Goal: Obtain resource: Obtain resource

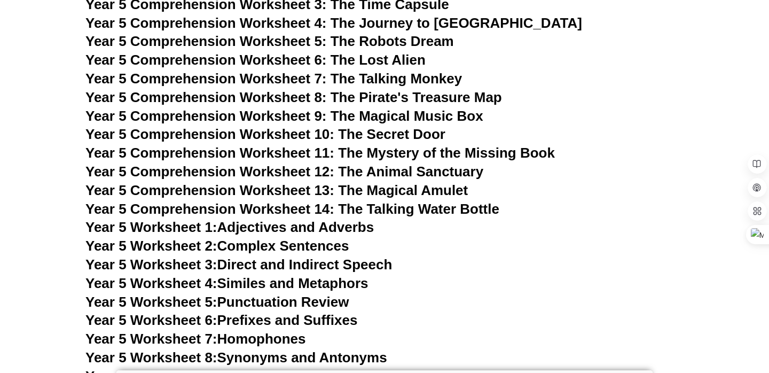
scroll to position [5104, 0]
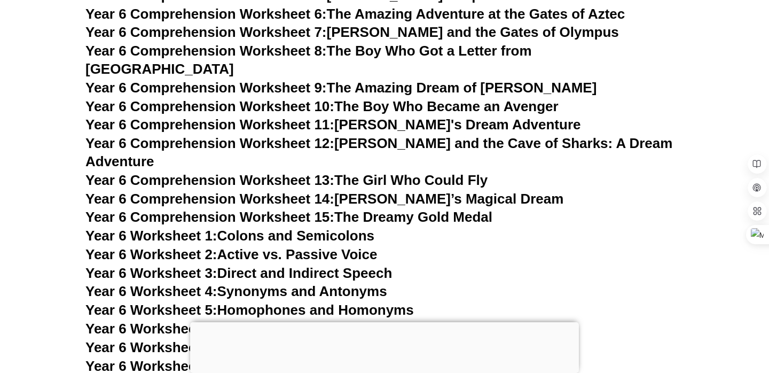
scroll to position [6099, 0]
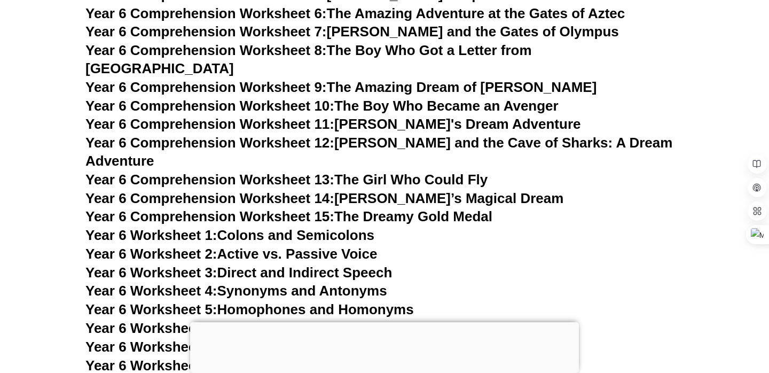
click at [431, 98] on link "Year 6 Comprehension Worksheet 10: The Boy Who Became an Avenger" at bounding box center [321, 106] width 473 height 16
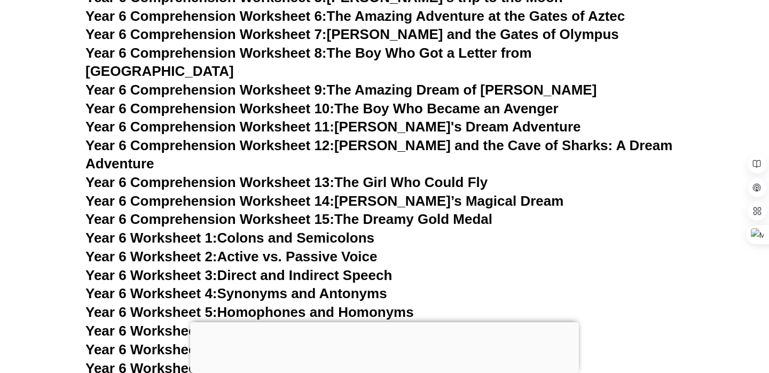
scroll to position [6096, 0]
click at [352, 138] on link "Year 6 Comprehension Worksheet 12: Emma and the Cave of Sharks: A Dream Adventu…" at bounding box center [378, 155] width 587 height 34
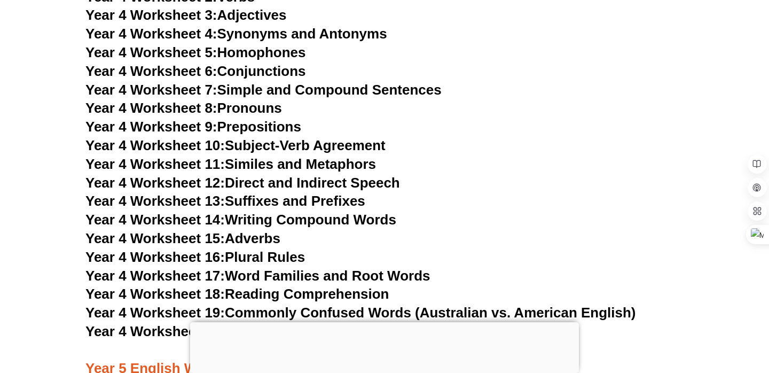
scroll to position [4637, 0]
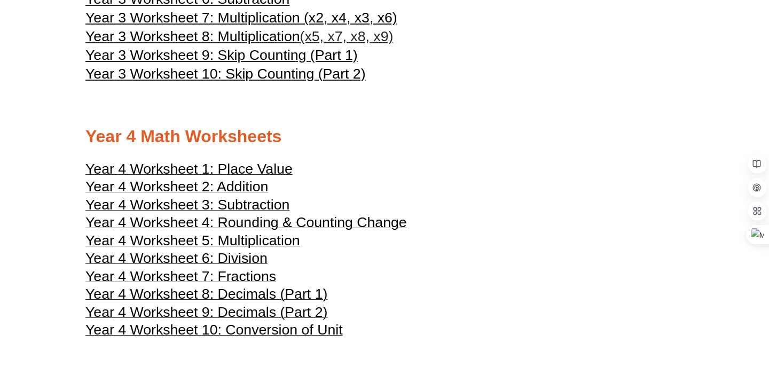
scroll to position [1240, 0]
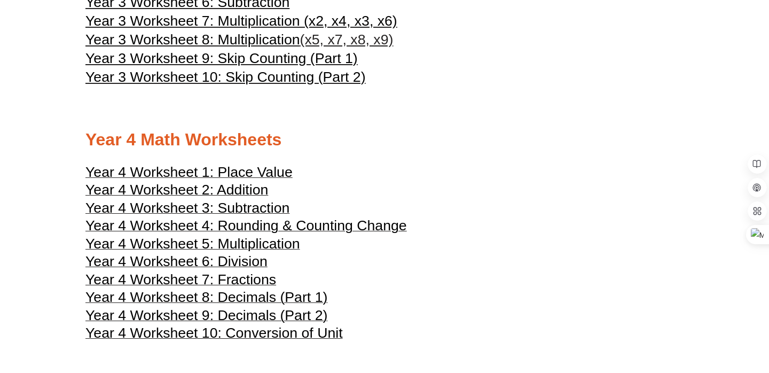
click at [241, 251] on span "Year 4 Worksheet 5: Multiplication" at bounding box center [192, 243] width 215 height 16
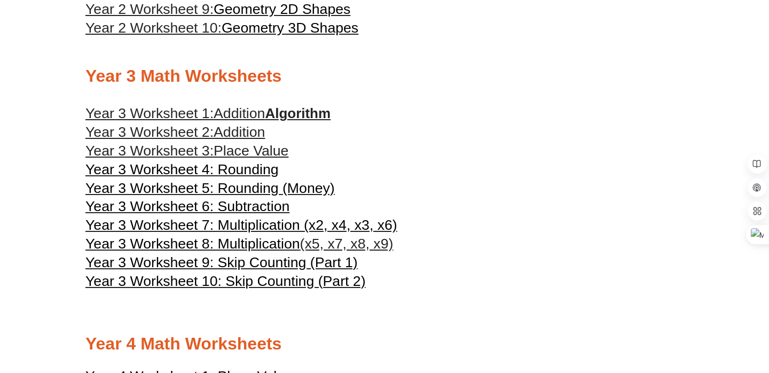
scroll to position [1039, 0]
